Goal: Task Accomplishment & Management: Complete application form

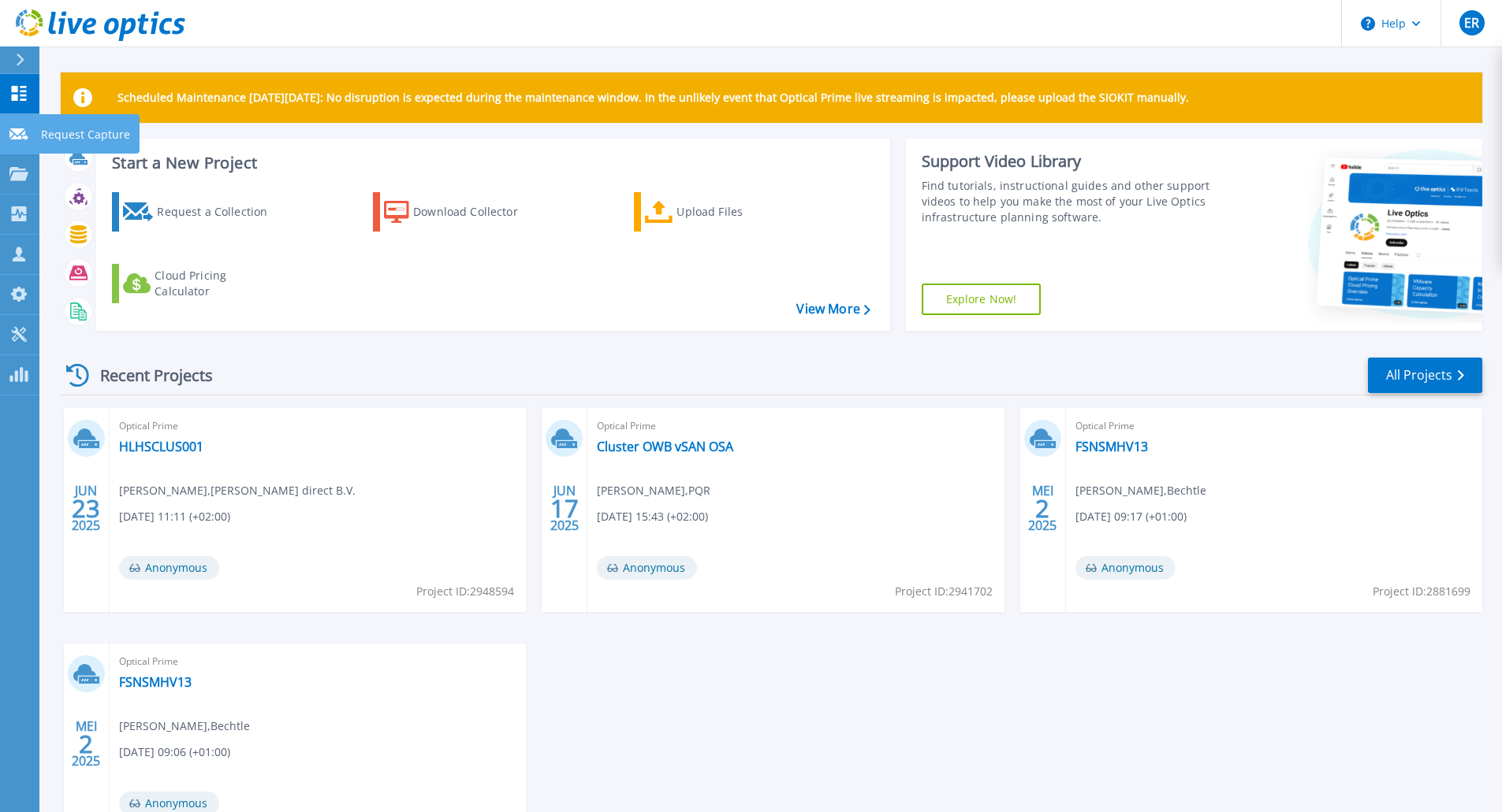
click at [89, 129] on p "Request Capture" at bounding box center [85, 134] width 89 height 41
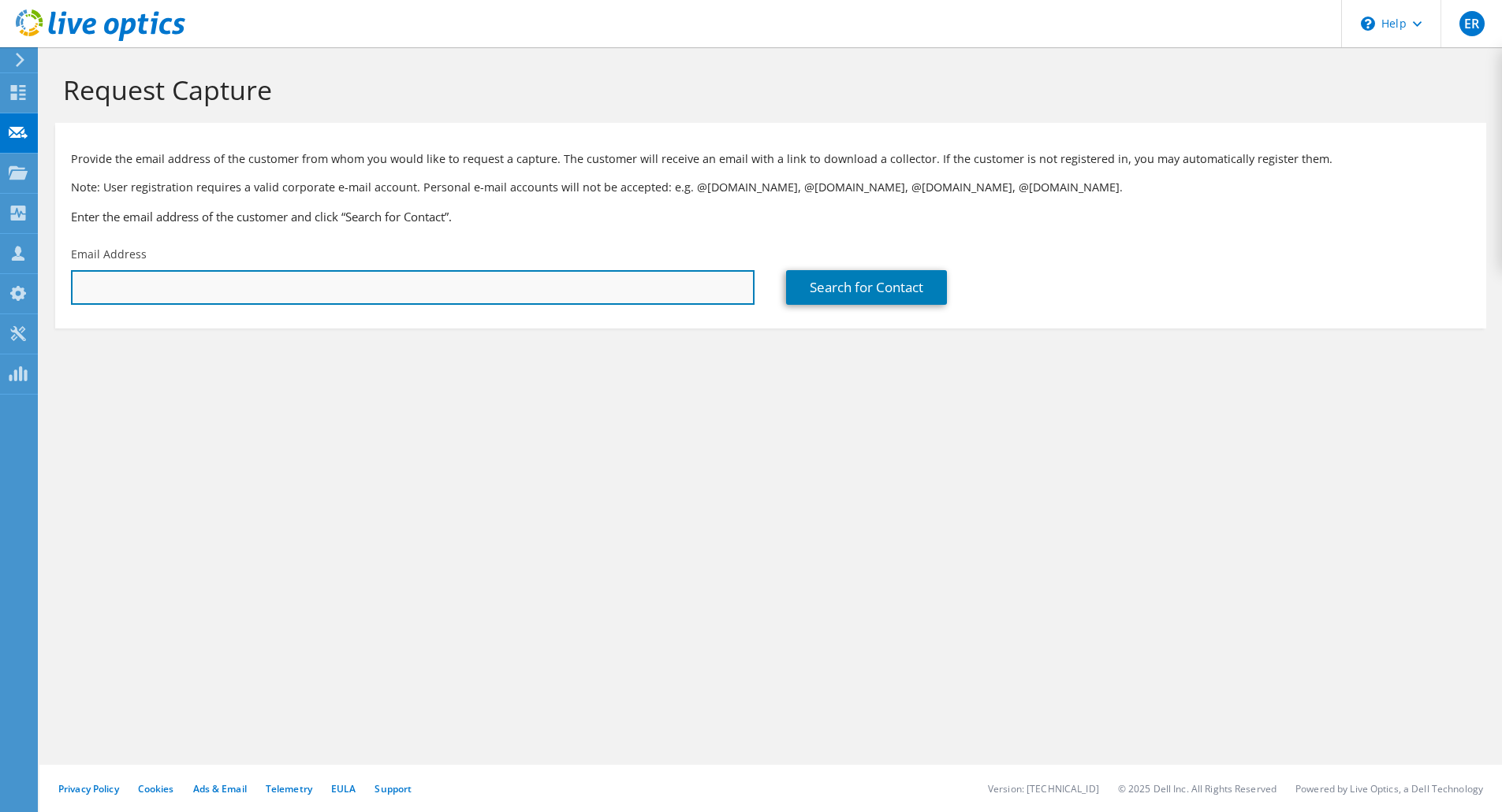
click at [340, 294] on input "text" at bounding box center [412, 288] width 684 height 35
type input "[PERSON_NAME][EMAIL_ADDRESS][DOMAIN_NAME]"
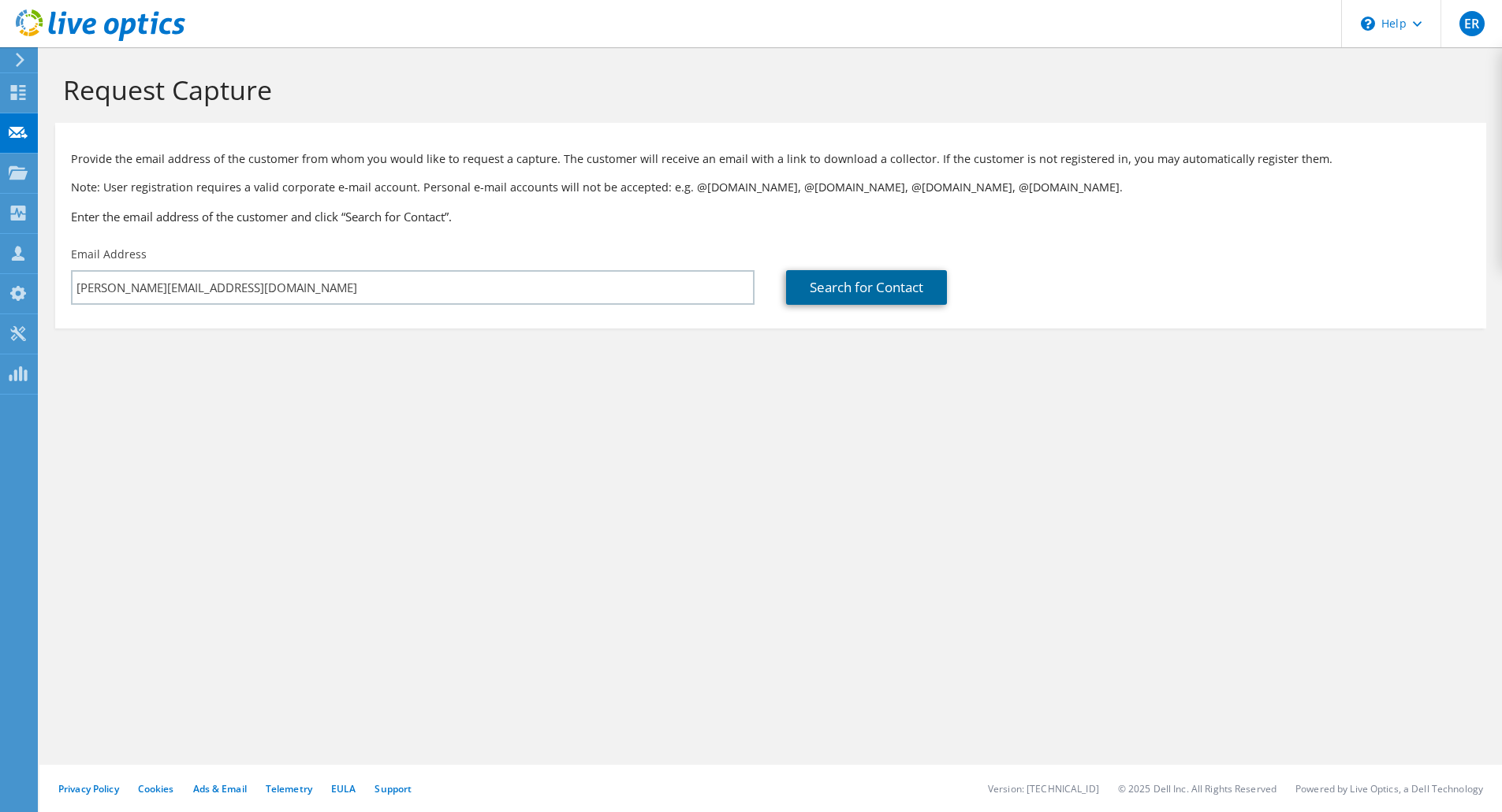
click at [858, 283] on link "Search for Contact" at bounding box center [866, 288] width 161 height 35
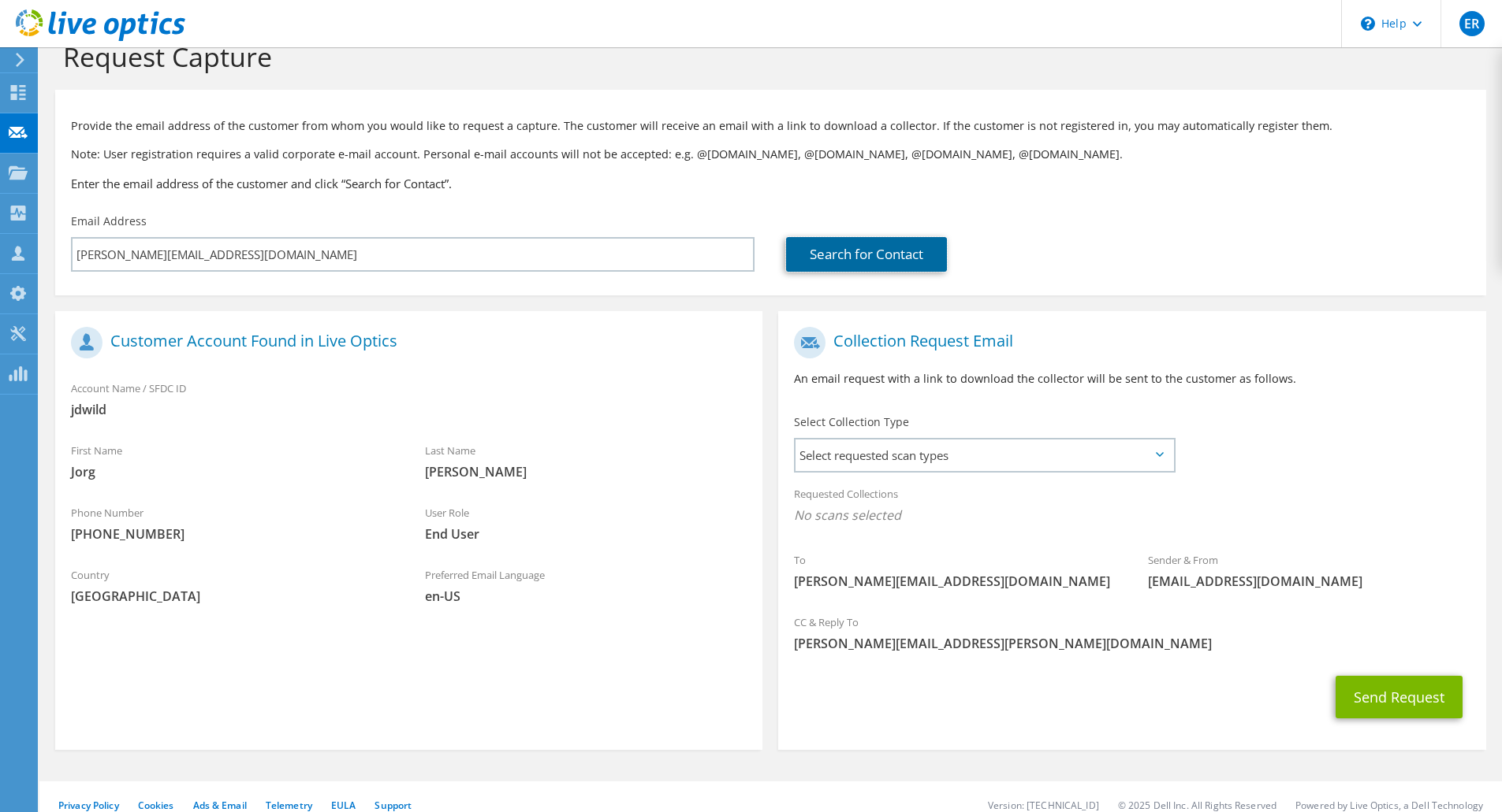
scroll to position [49, 0]
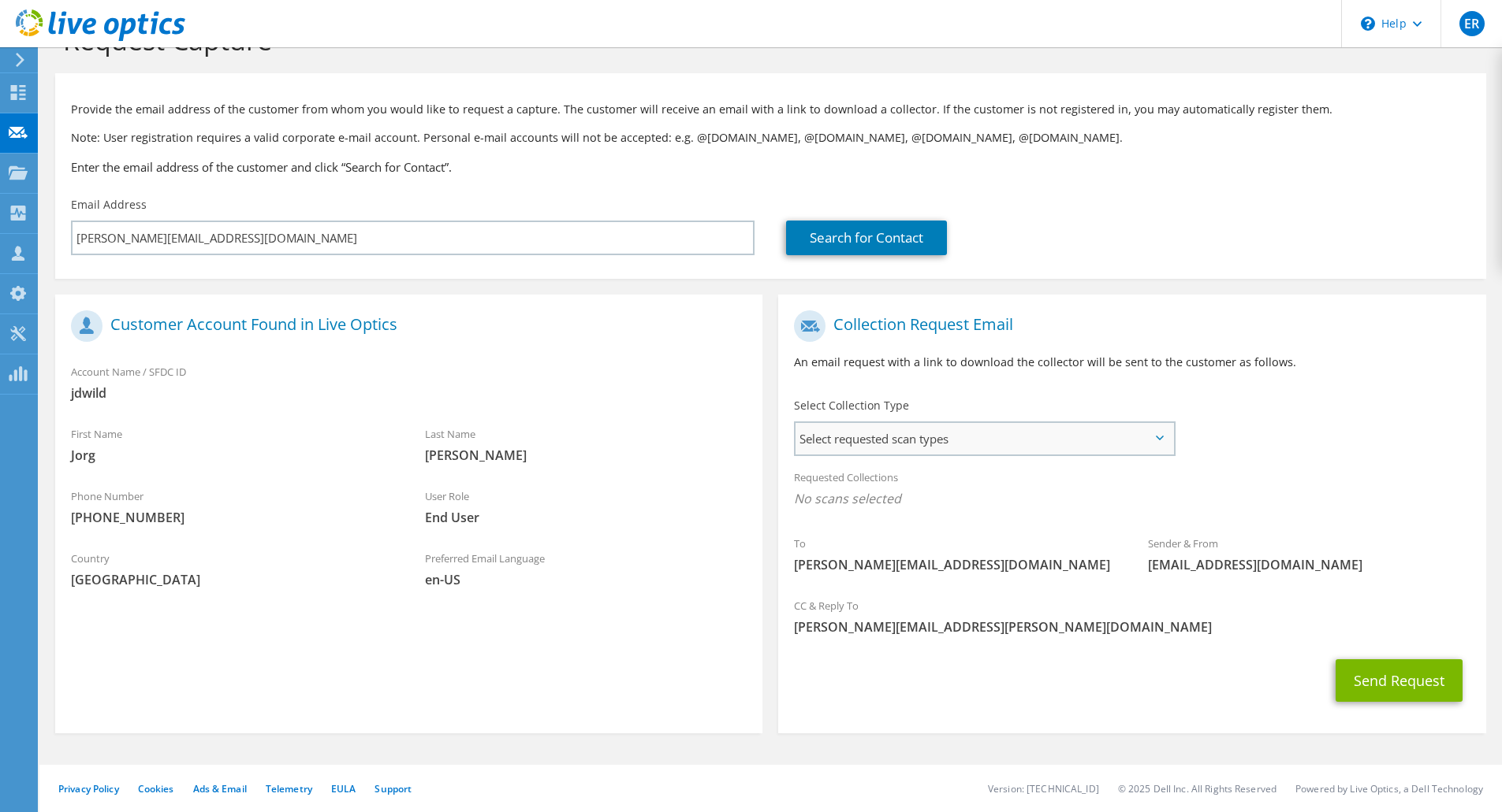
click at [919, 432] on span "Select requested scan types" at bounding box center [983, 438] width 377 height 31
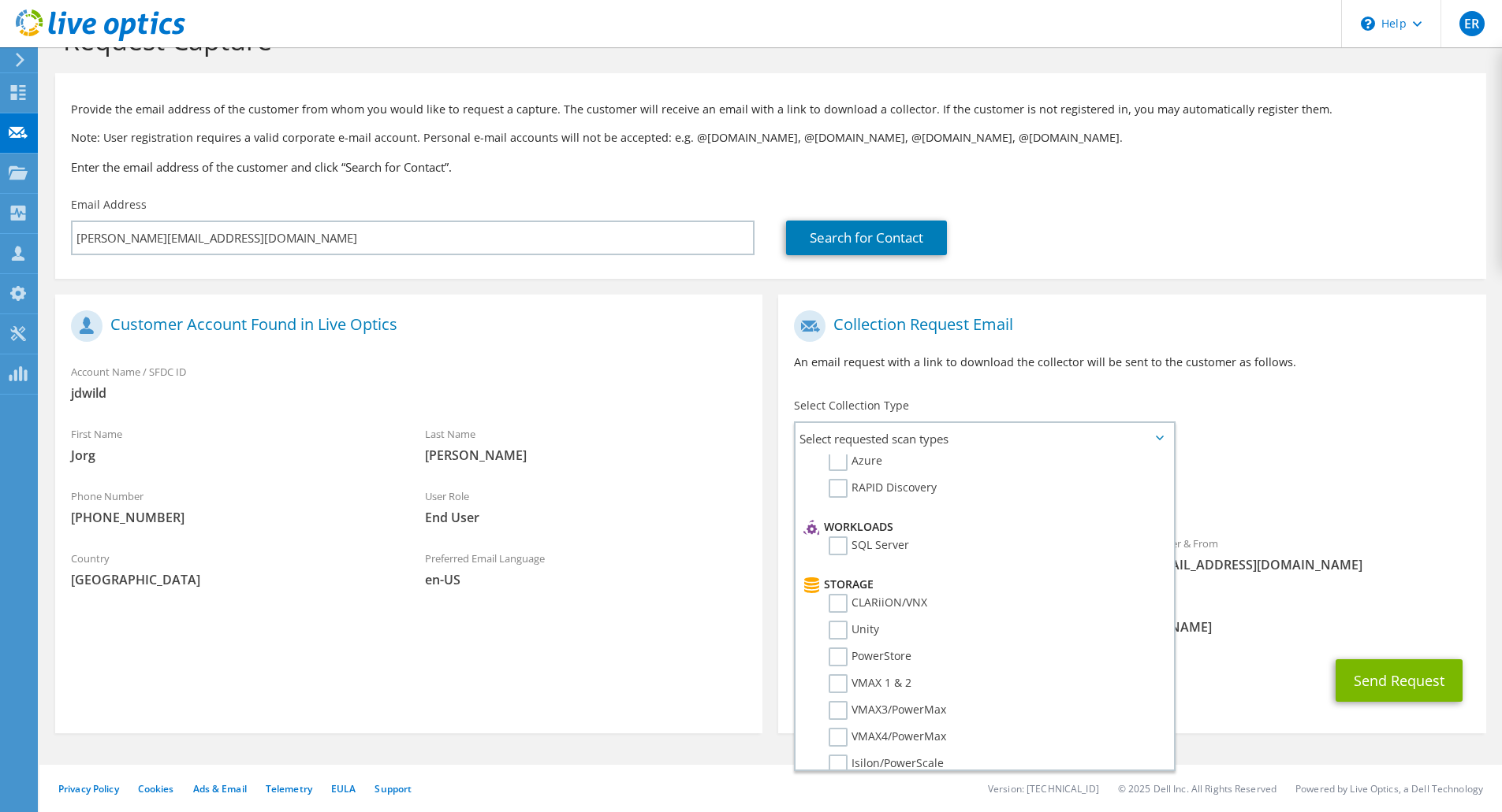
scroll to position [157, 0]
